Goal: Find specific page/section: Find specific page/section

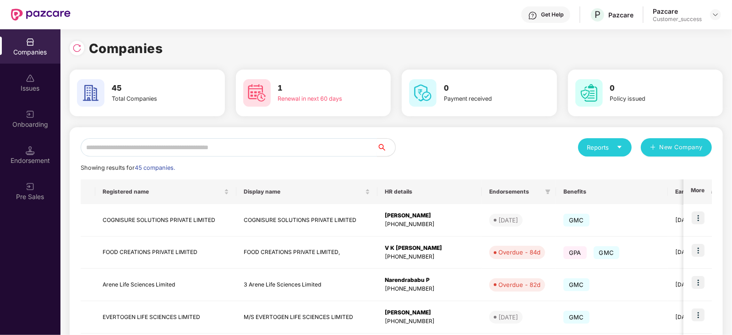
click at [181, 146] on input "text" at bounding box center [229, 147] width 297 height 18
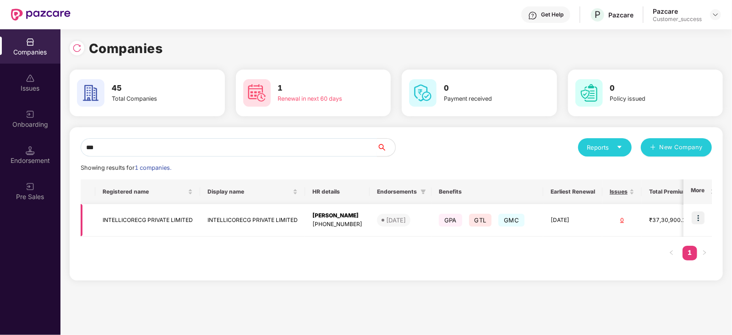
type input "***"
click at [334, 219] on div "[PERSON_NAME]" at bounding box center [338, 216] width 50 height 9
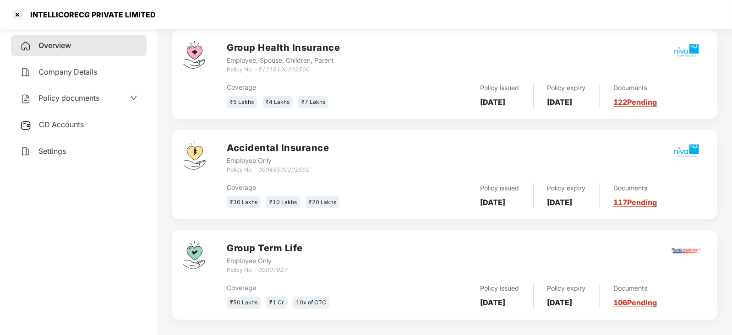
scroll to position [162, 0]
click at [644, 106] on div "Documents 122 Pending" at bounding box center [628, 94] width 57 height 25
click at [636, 101] on link "122 Pending" at bounding box center [636, 101] width 44 height 9
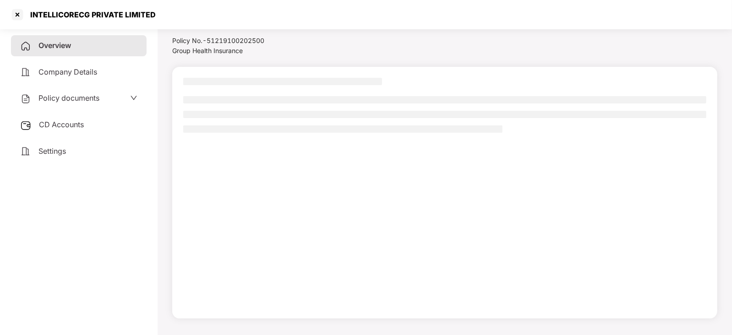
scroll to position [25, 0]
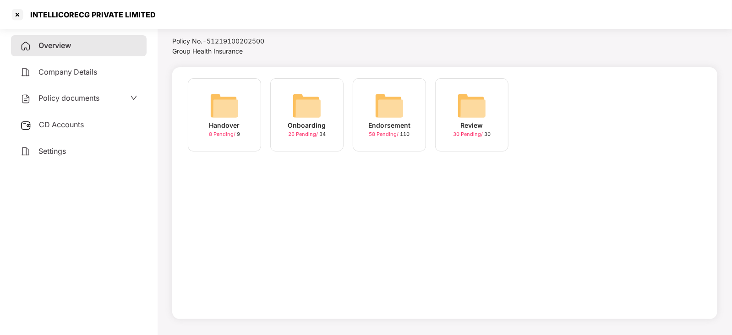
click at [389, 99] on img at bounding box center [389, 105] width 29 height 29
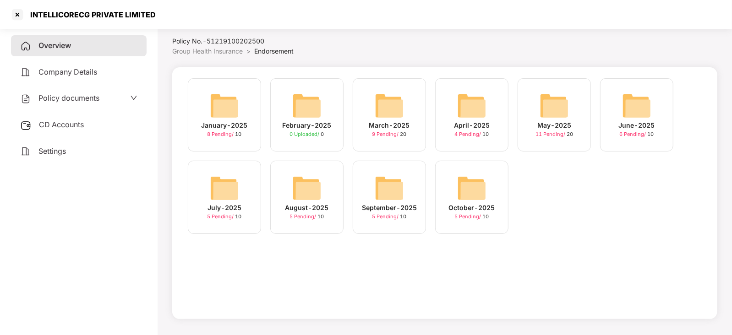
click at [480, 191] on img at bounding box center [471, 188] width 29 height 29
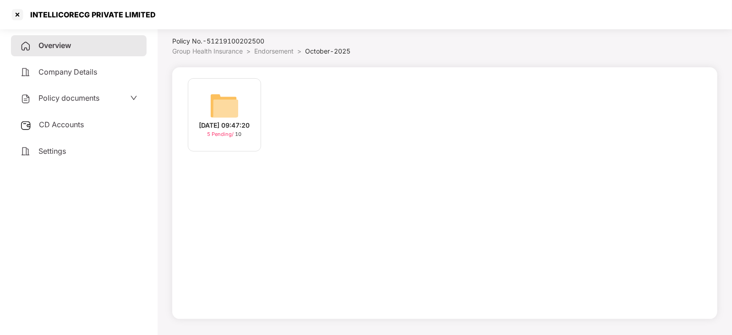
click at [220, 137] on span "5 Pending /" at bounding box center [222, 134] width 28 height 6
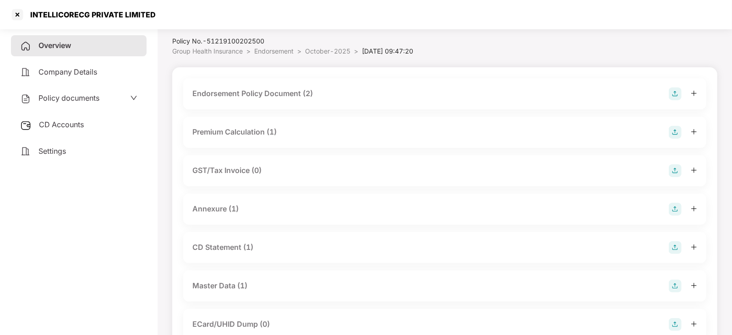
scroll to position [162, 0]
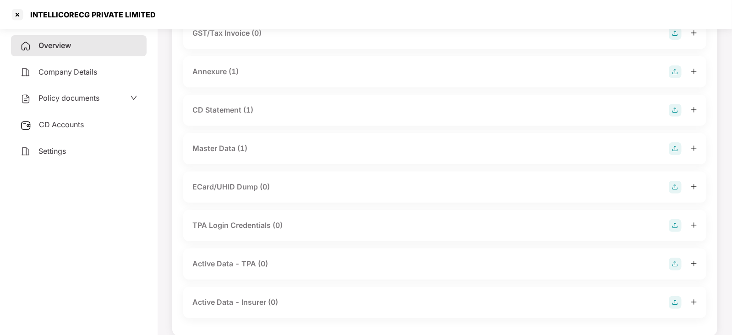
click at [216, 149] on div "Master Data (1)" at bounding box center [219, 148] width 55 height 11
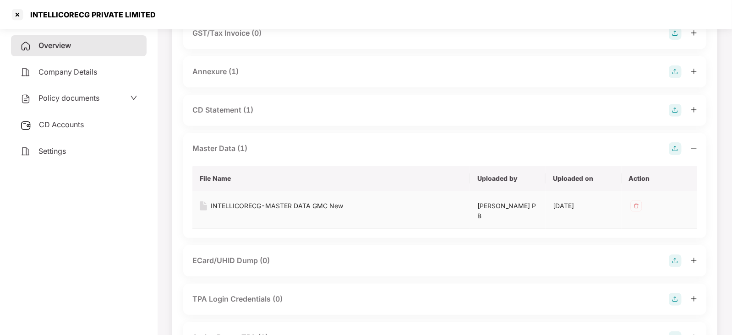
click at [243, 206] on div "INTELLICORECG-MASTER DATA GMC New" at bounding box center [277, 206] width 132 height 10
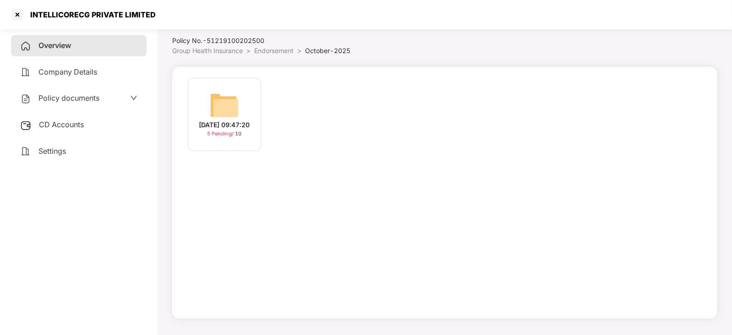
scroll to position [25, 0]
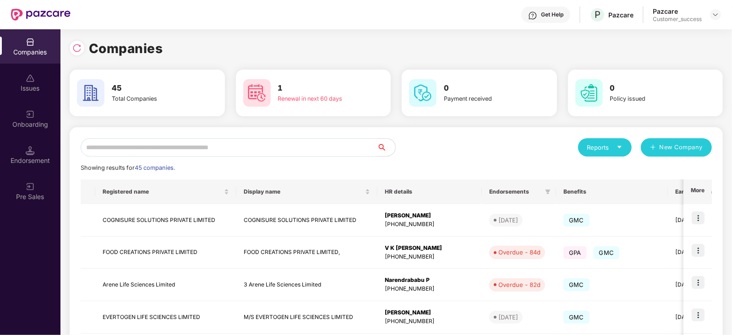
click at [115, 148] on input "text" at bounding box center [229, 147] width 297 height 18
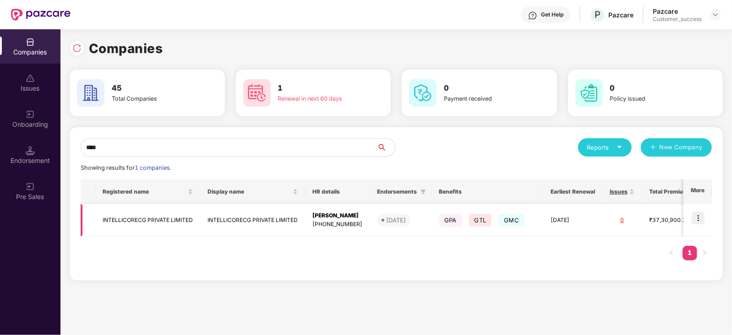
type input "****"
click at [403, 221] on div "[DATE]" at bounding box center [396, 220] width 20 height 9
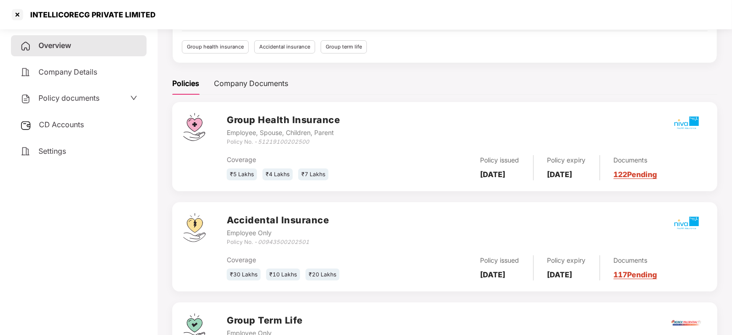
scroll to position [90, 0]
click at [644, 274] on link "117 Pending" at bounding box center [636, 273] width 44 height 9
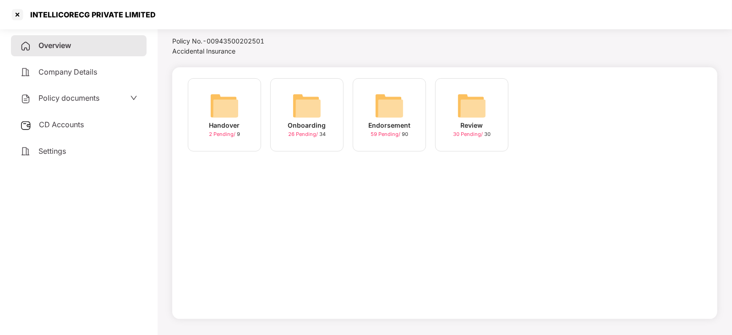
click at [394, 113] on img at bounding box center [389, 105] width 29 height 29
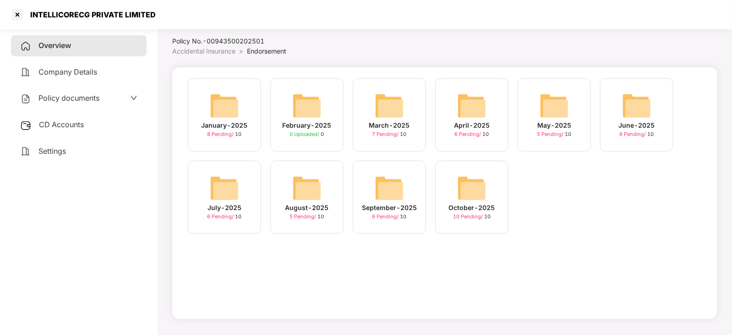
click at [394, 113] on img at bounding box center [389, 105] width 29 height 29
click at [380, 189] on img at bounding box center [389, 188] width 29 height 29
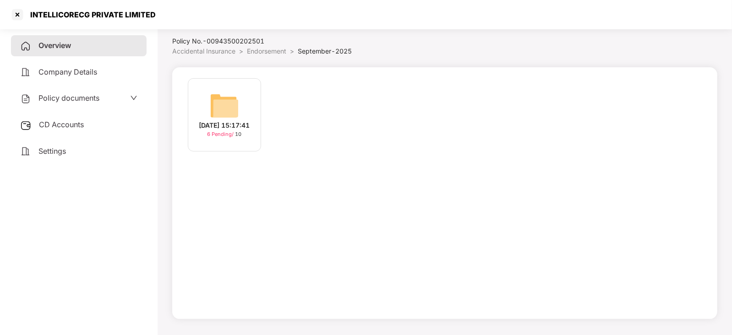
click at [380, 189] on div "[DATE] 15:17:41 6 Pending / 10" at bounding box center [444, 193] width 545 height 252
click at [214, 102] on img at bounding box center [224, 105] width 29 height 29
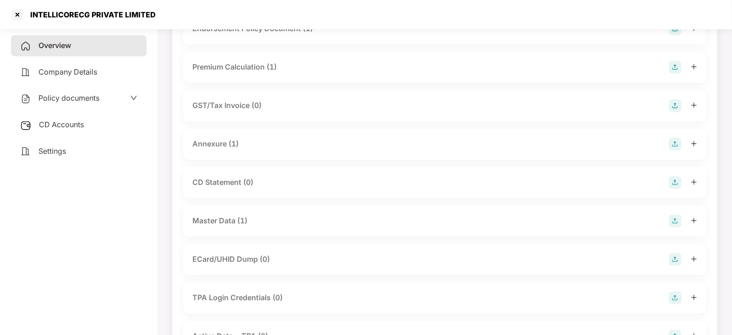
click at [214, 102] on div "GST/Tax Invoice (0)" at bounding box center [226, 105] width 69 height 11
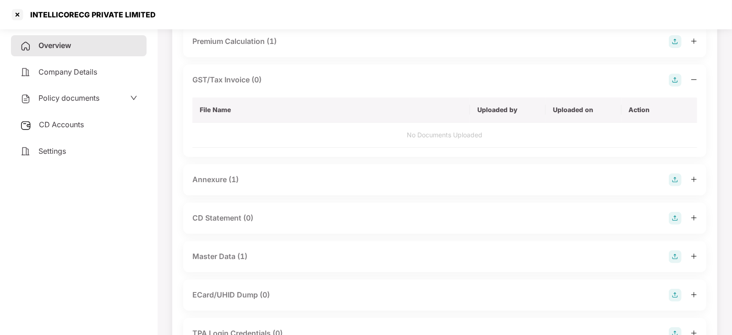
scroll to position [117, 0]
click at [220, 249] on div "Master Data (1)" at bounding box center [219, 254] width 55 height 11
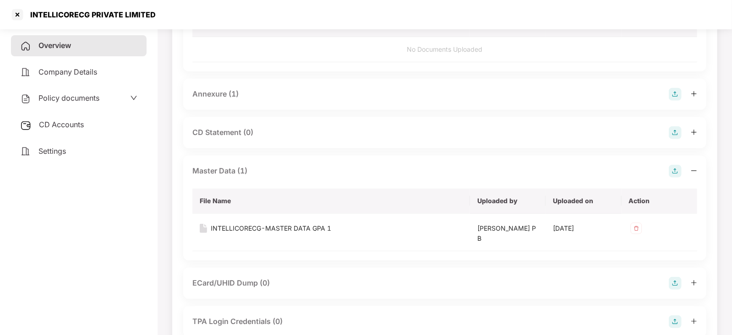
scroll to position [204, 0]
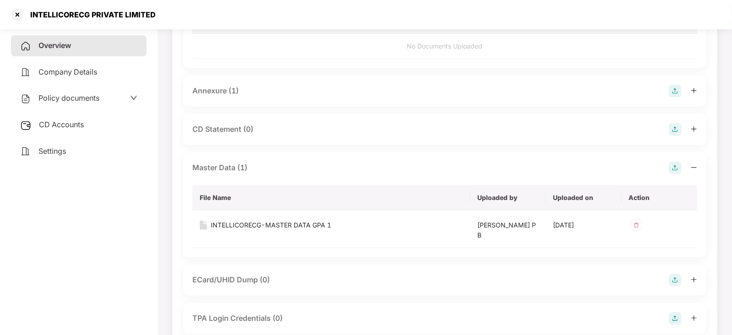
scroll to position [25, 0]
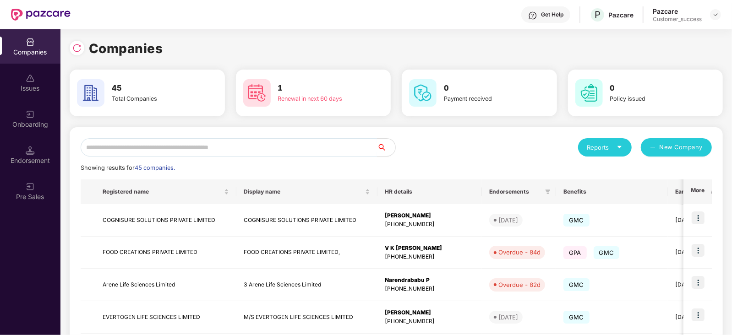
click at [159, 143] on input "text" at bounding box center [229, 147] width 297 height 18
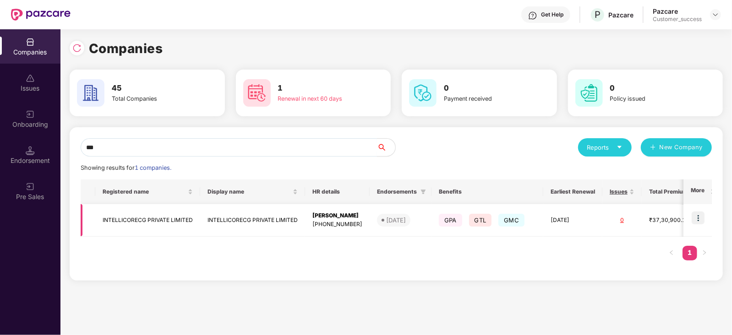
type input "***"
click at [461, 223] on span "GPA" at bounding box center [450, 220] width 23 height 13
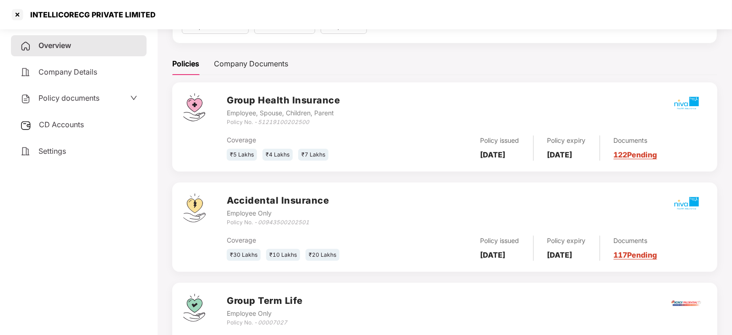
scroll to position [167, 0]
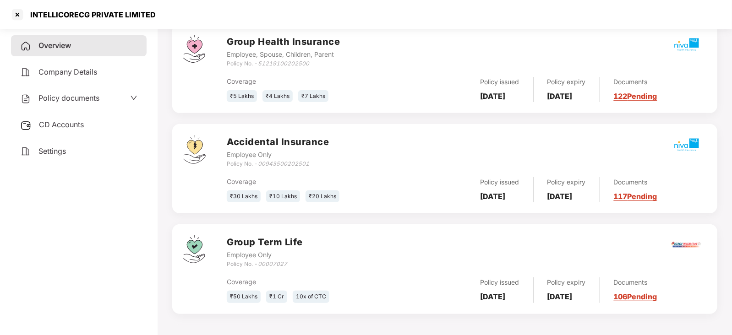
click at [644, 299] on link "106 Pending" at bounding box center [636, 296] width 44 height 9
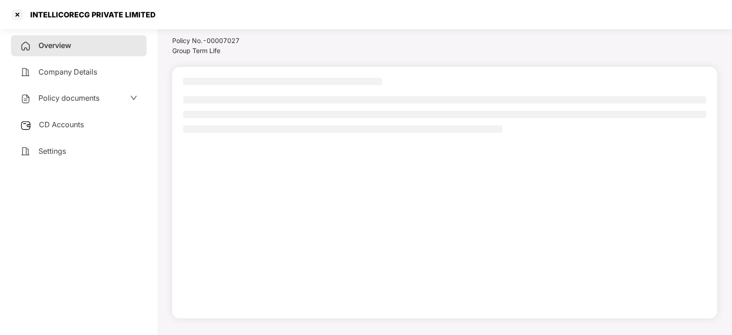
scroll to position [25, 0]
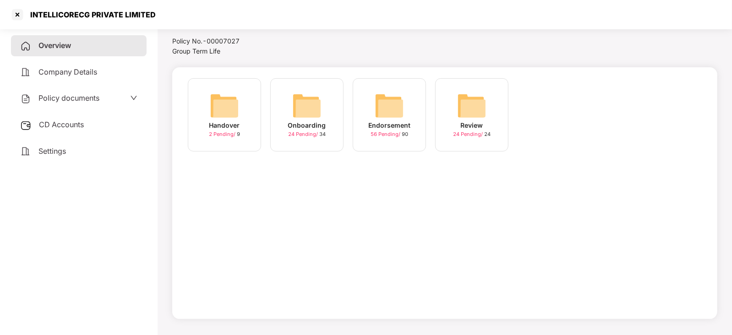
click at [379, 106] on img at bounding box center [389, 105] width 29 height 29
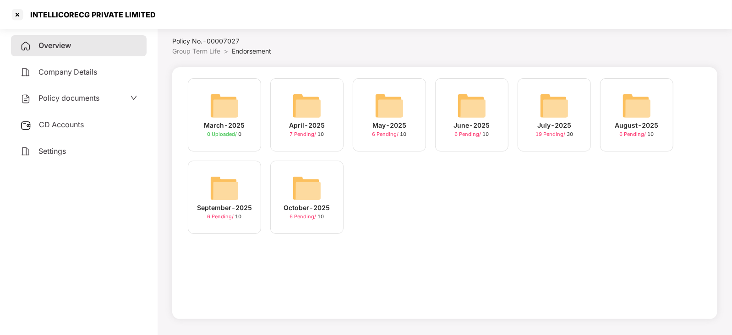
click at [307, 183] on img at bounding box center [306, 188] width 29 height 29
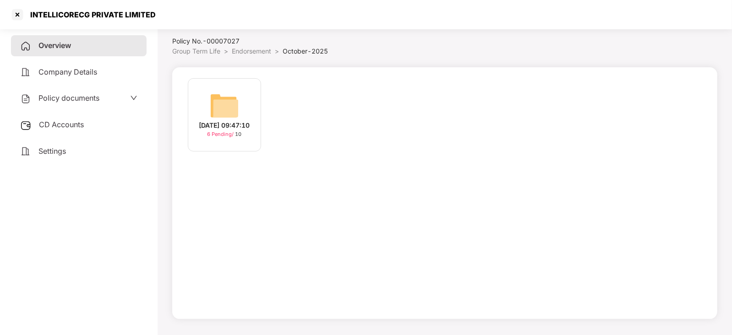
click at [222, 106] on img at bounding box center [224, 105] width 29 height 29
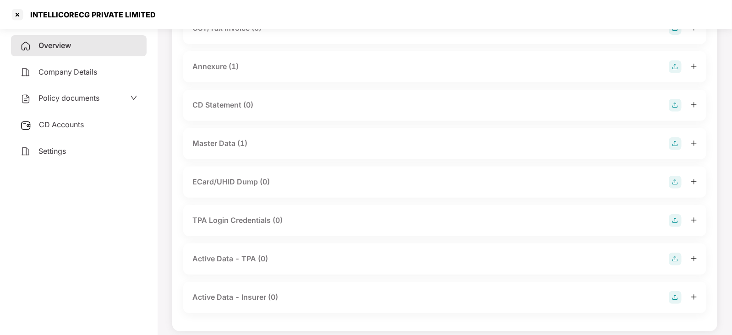
scroll to position [174, 0]
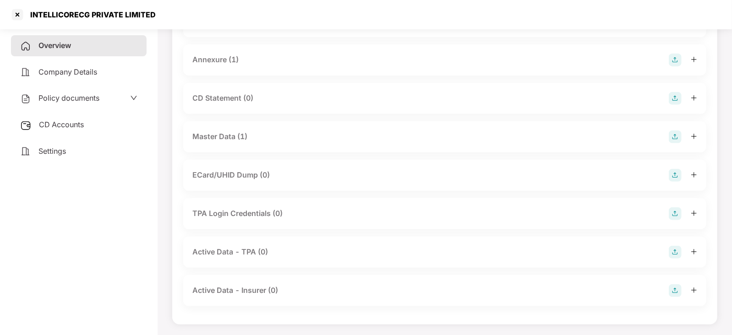
click at [266, 198] on div "TPA Login Credentials (0)" at bounding box center [444, 213] width 523 height 31
click at [219, 132] on div "Master Data (1)" at bounding box center [219, 136] width 55 height 11
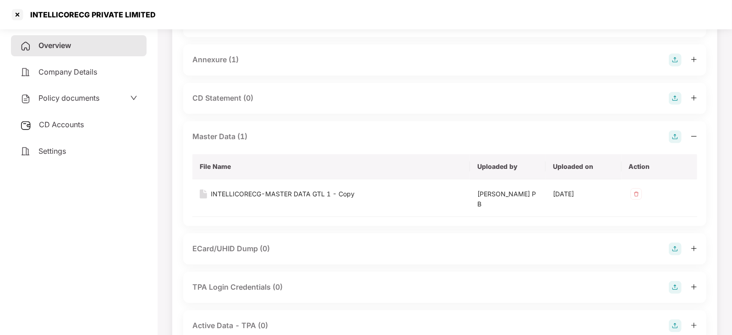
click at [338, 136] on div "Master Data (1)" at bounding box center [444, 137] width 505 height 13
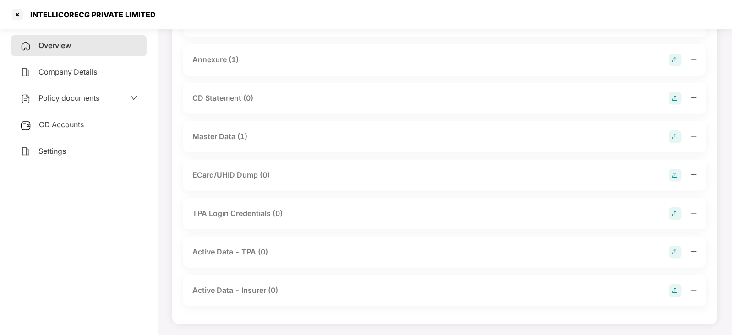
click at [385, 131] on div "Master Data (1)" at bounding box center [444, 137] width 505 height 13
